Goal: Transaction & Acquisition: Purchase product/service

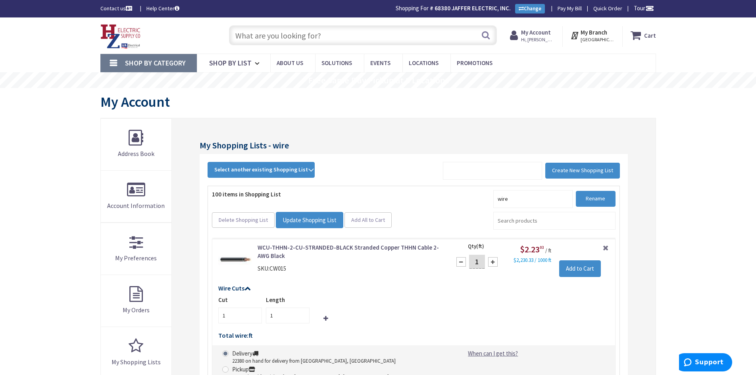
click at [271, 32] on input "text" at bounding box center [363, 35] width 268 height 20
click at [252, 37] on input "text" at bounding box center [363, 35] width 268 height 20
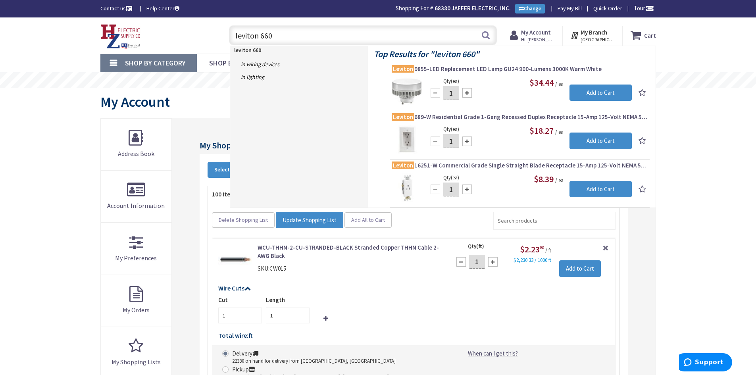
type input "leviton 660w"
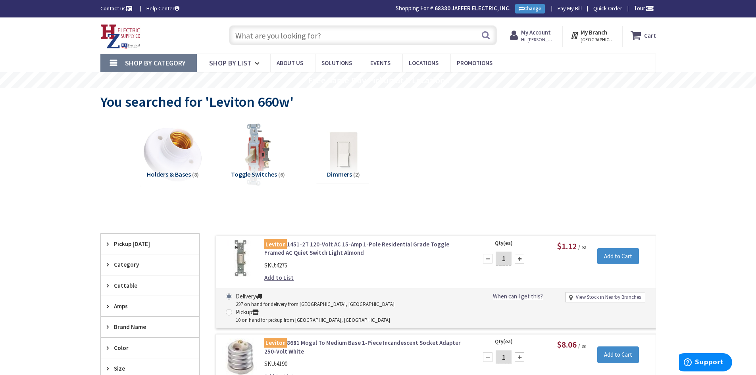
click at [285, 41] on input "text" at bounding box center [363, 35] width 268 height 20
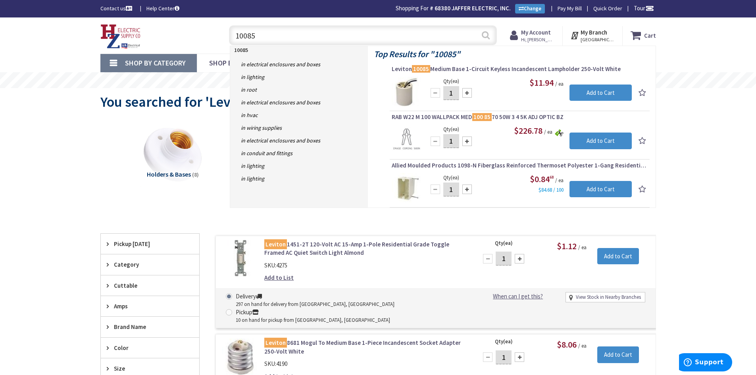
type input "10085"
click at [484, 35] on button "Search" at bounding box center [486, 35] width 10 height 18
